Goal: Task Accomplishment & Management: Use online tool/utility

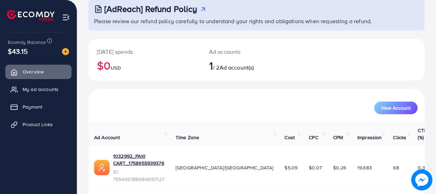
scroll to position [48, 0]
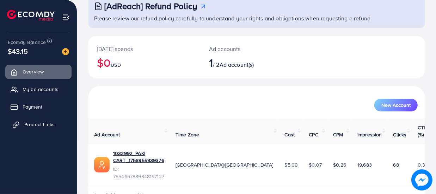
click at [38, 122] on span "Product Links" at bounding box center [39, 124] width 30 height 7
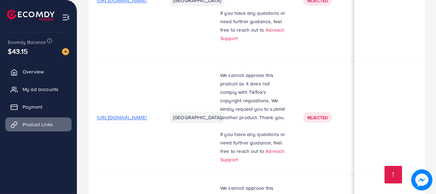
scroll to position [929, 0]
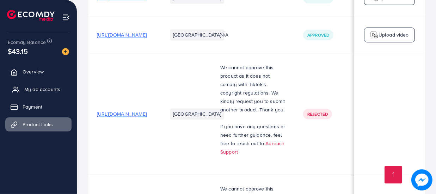
click at [35, 91] on span "My ad accounts" at bounding box center [42, 89] width 36 height 7
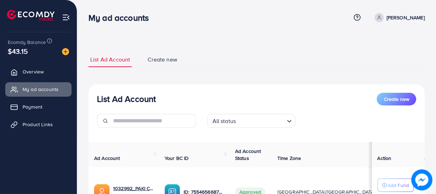
scroll to position [64, 0]
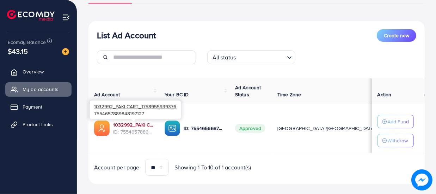
click at [141, 123] on link "1032992_PAKI CART_1758955939376" at bounding box center [133, 125] width 40 height 7
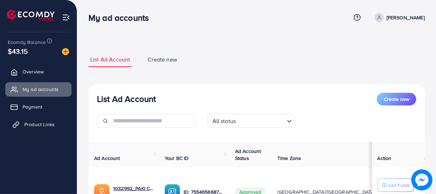
click at [35, 122] on span "Product Links" at bounding box center [39, 124] width 30 height 7
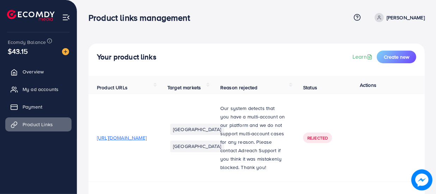
click at [394, 57] on span "Create new" at bounding box center [396, 57] width 25 height 7
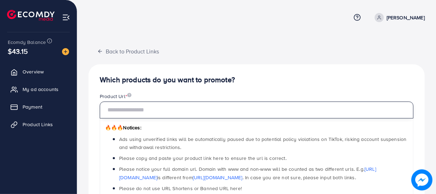
click at [135, 110] on input "text" at bounding box center [256, 110] width 313 height 17
paste input "**********"
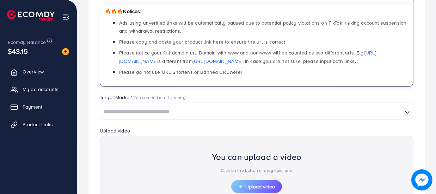
scroll to position [128, 0]
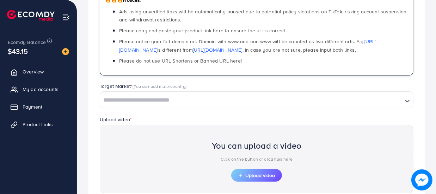
type input "**********"
click at [141, 105] on input "Search for option" at bounding box center [251, 100] width 301 height 11
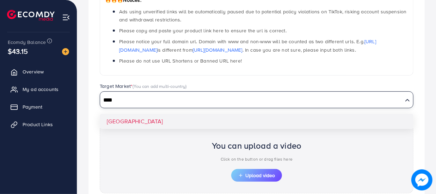
type input "****"
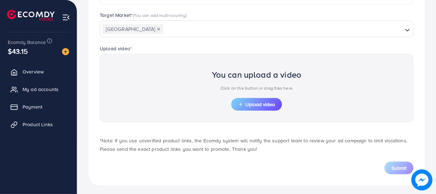
scroll to position [201, 0]
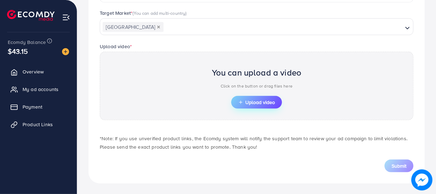
click at [263, 100] on span "Upload video" at bounding box center [256, 102] width 37 height 5
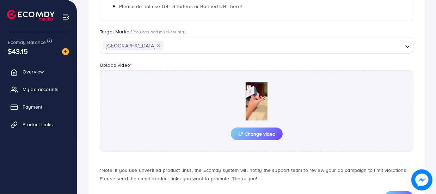
scroll to position [215, 0]
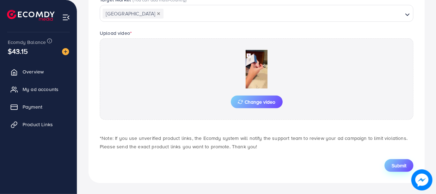
click at [393, 167] on span "Submit" at bounding box center [398, 165] width 15 height 7
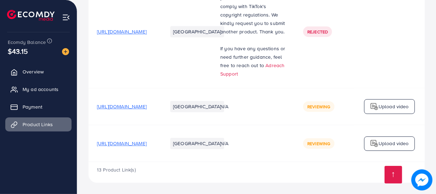
scroll to position [1414, 0]
drag, startPoint x: 260, startPoint y: 162, endPoint x: 280, endPoint y: 162, distance: 20.8
click at [280, 162] on div "13 Product Link(s)" at bounding box center [256, 172] width 336 height 20
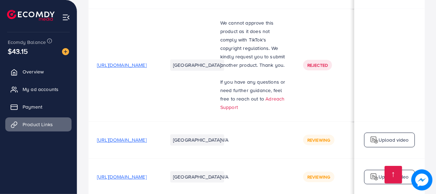
scroll to position [1190, 0]
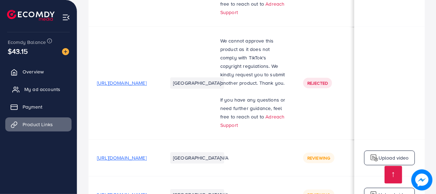
click at [33, 91] on span "My ad accounts" at bounding box center [42, 89] width 36 height 7
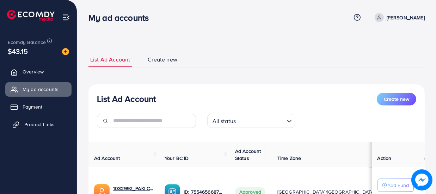
click at [60, 120] on link "Product Links" at bounding box center [38, 125] width 66 height 14
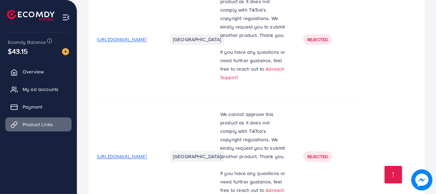
scroll to position [998, 0]
